Goal: Task Accomplishment & Management: Manage account settings

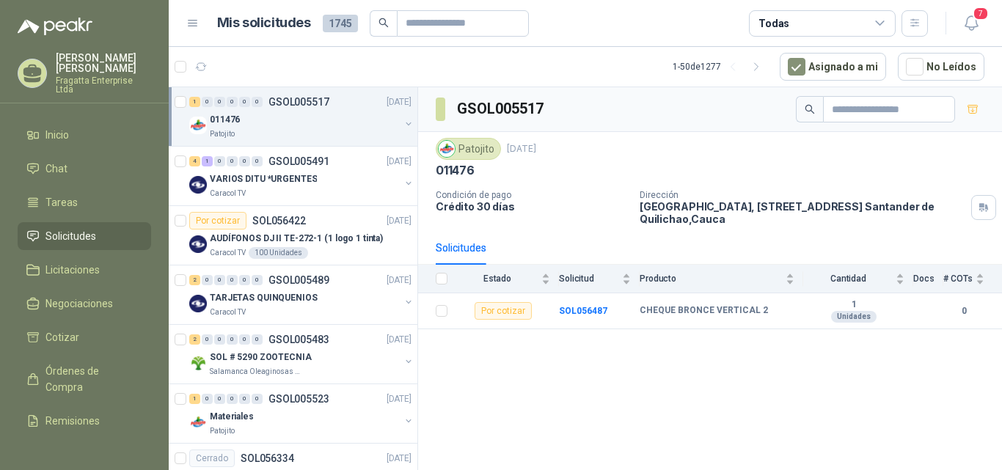
click at [982, 14] on span "7" at bounding box center [981, 14] width 16 height 14
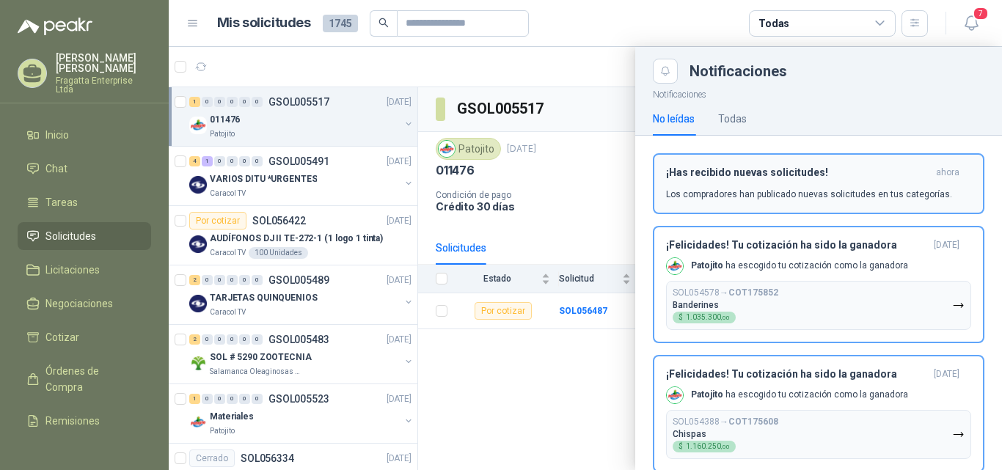
click at [803, 169] on h3 "¡Has recibido nuevas solicitudes!" at bounding box center [798, 172] width 264 height 12
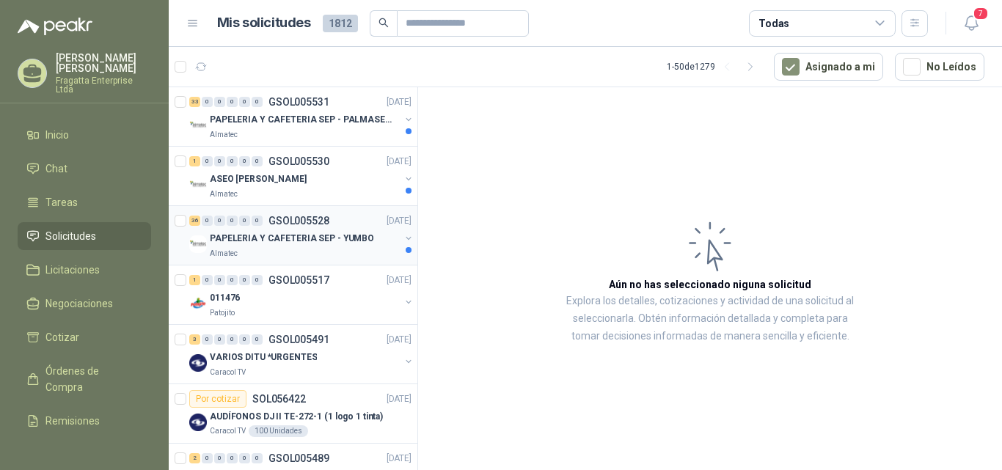
click at [269, 241] on p "PAPELERIA Y CAFETERIA SEP - YUMBO" at bounding box center [292, 239] width 164 height 14
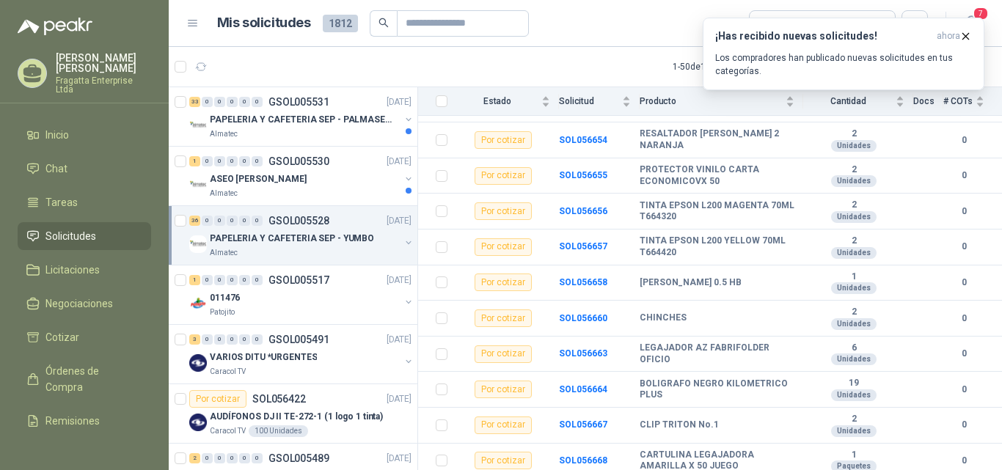
scroll to position [541, 0]
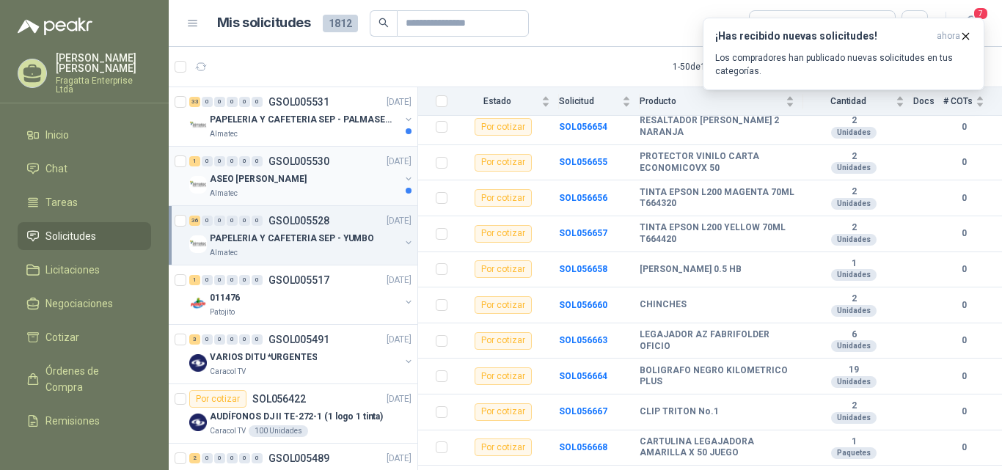
click at [333, 177] on div "ASEO SEP - YUMBO" at bounding box center [305, 179] width 190 height 18
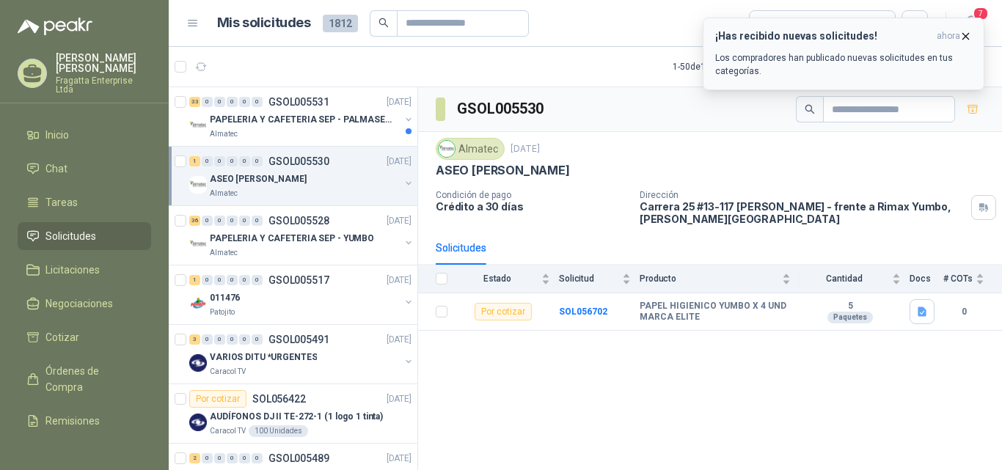
click at [961, 34] on icon "button" at bounding box center [965, 36] width 12 height 12
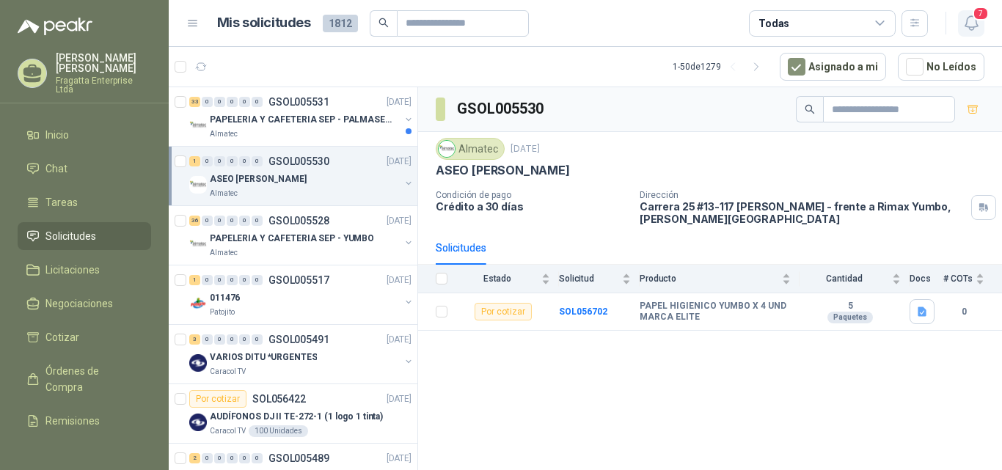
click at [973, 21] on icon "button" at bounding box center [971, 23] width 18 height 18
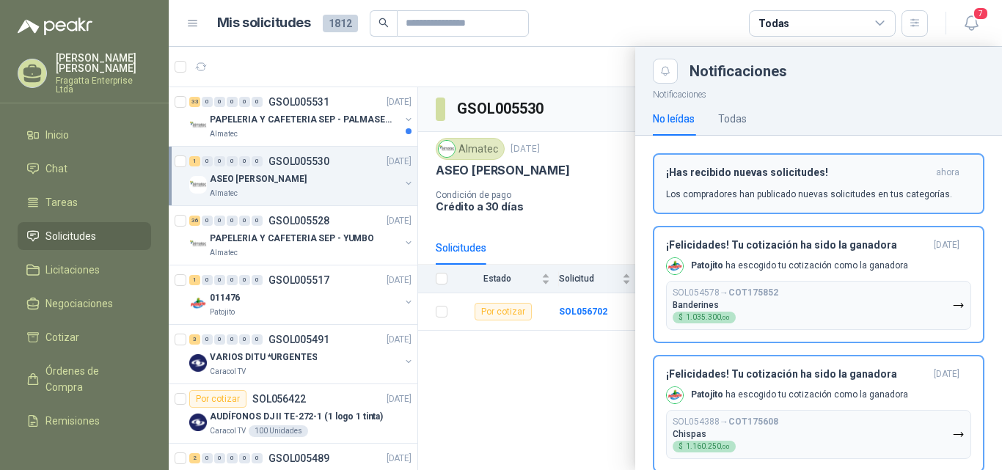
click at [808, 175] on h3 "¡Has recibido nuevas solicitudes!" at bounding box center [798, 172] width 264 height 12
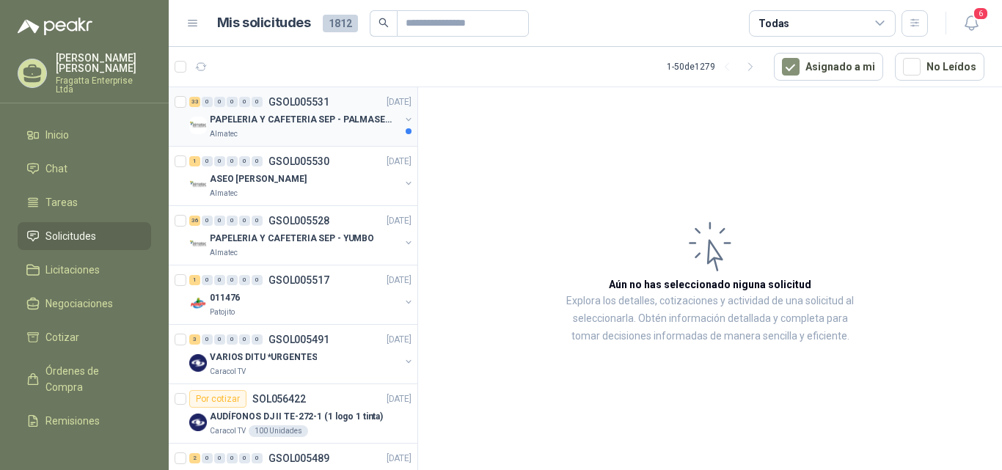
click at [340, 128] on div "Almatec" at bounding box center [305, 134] width 190 height 12
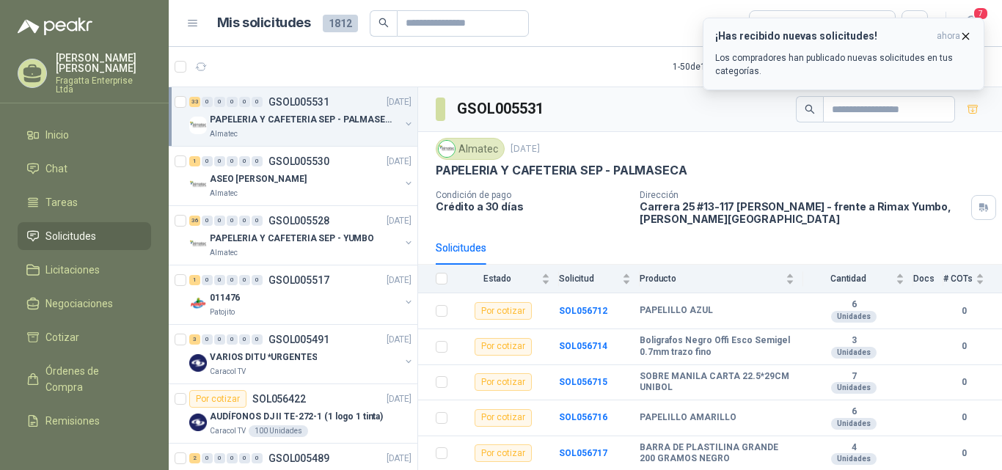
click at [828, 56] on p "Los compradores han publicado nuevas solicitudes en tus categorías." at bounding box center [843, 64] width 257 height 26
